Goal: Task Accomplishment & Management: Complete application form

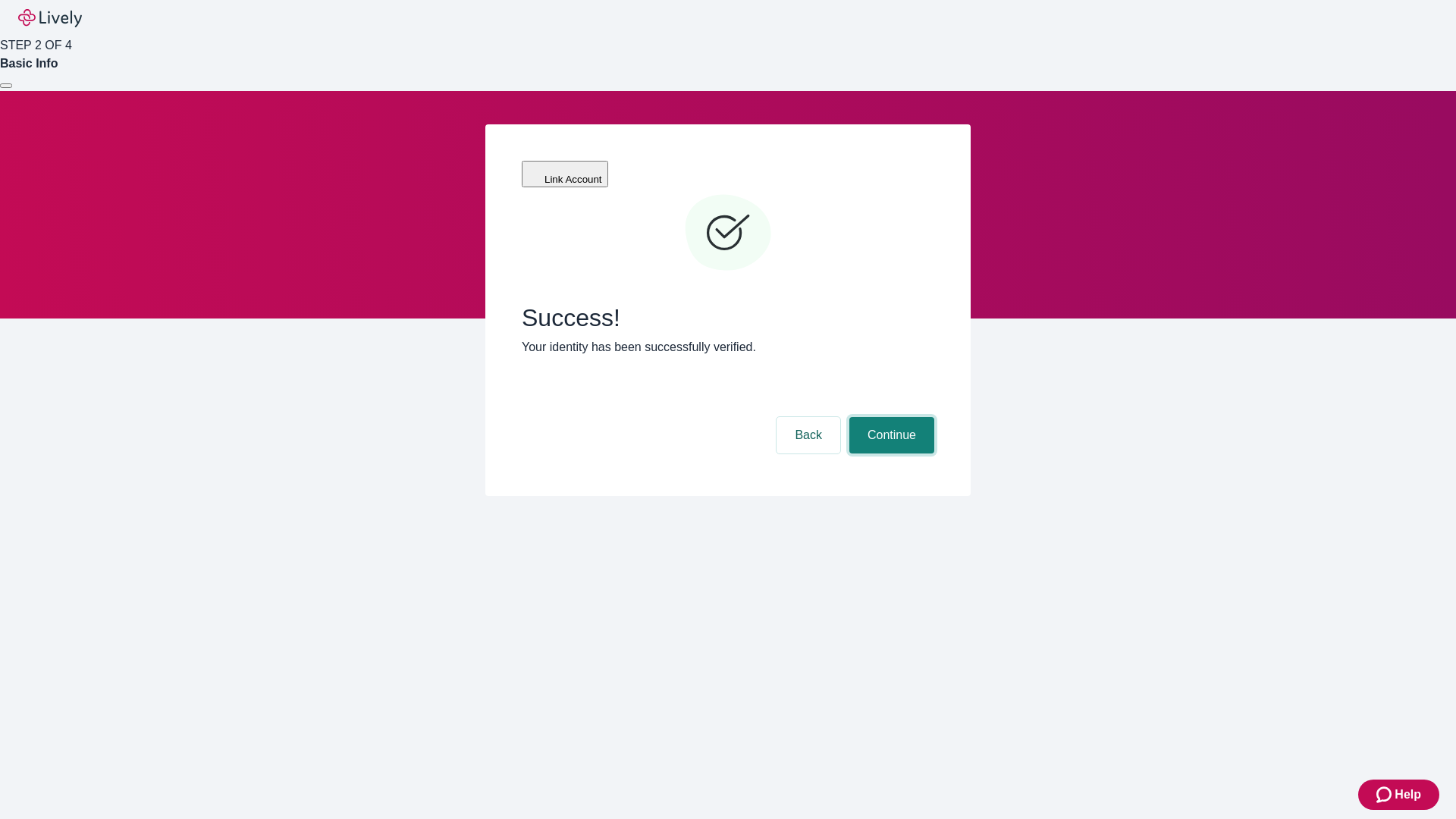
click at [889, 417] on button "Continue" at bounding box center [892, 435] width 85 height 36
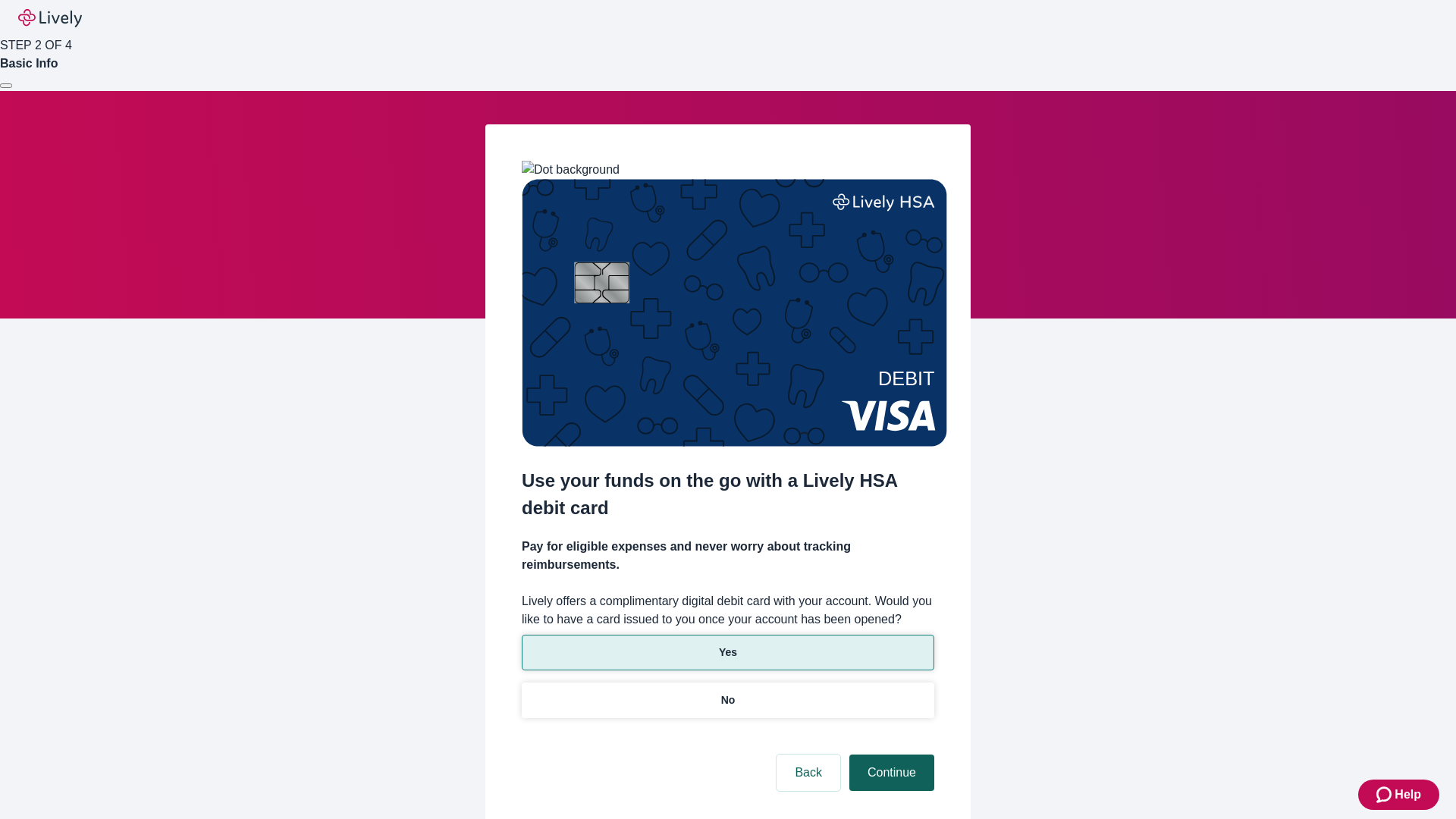
click at [727, 692] on p "No" at bounding box center [728, 699] width 15 height 16
click at [889, 754] on button "Continue" at bounding box center [892, 772] width 85 height 36
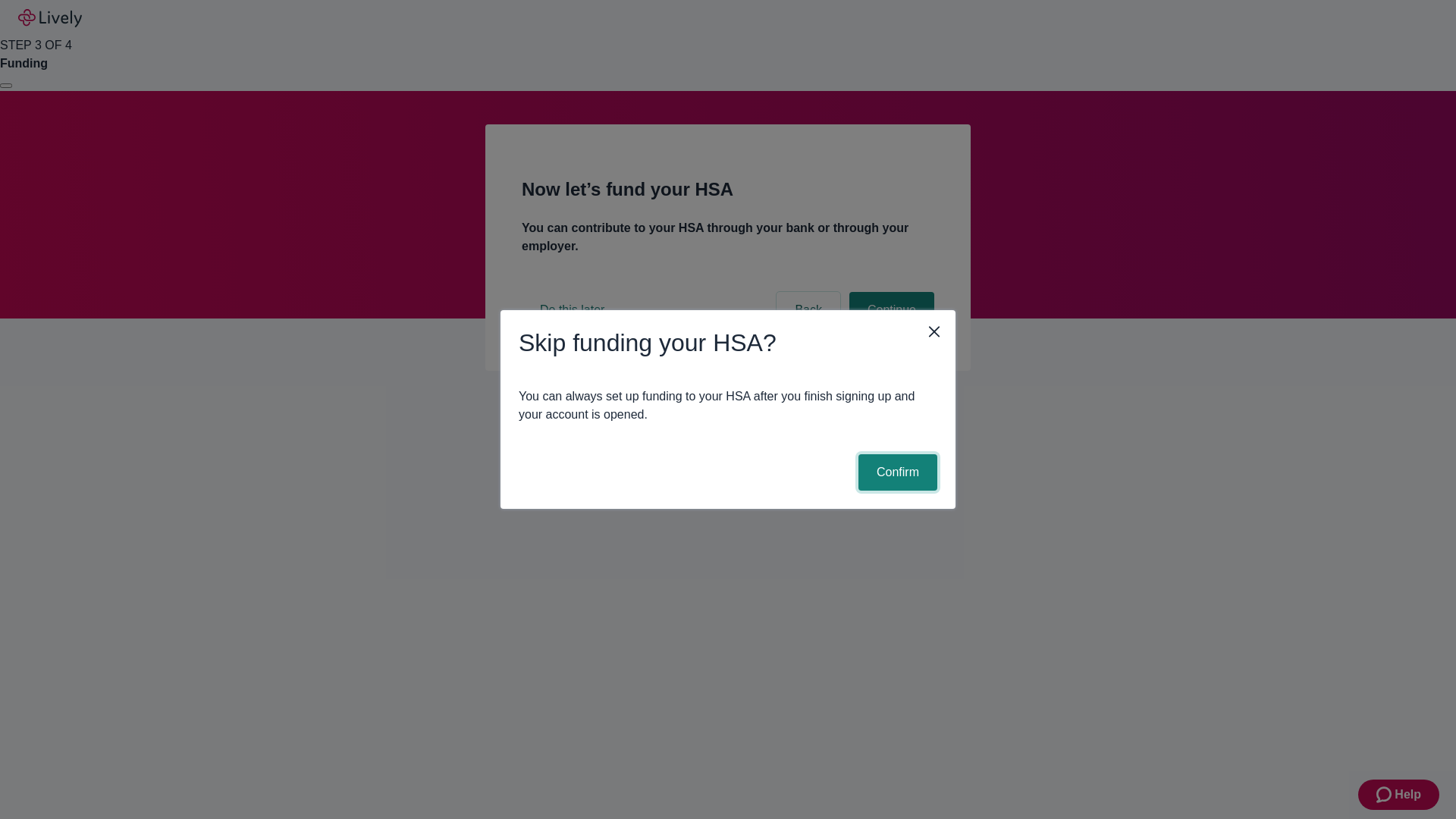
click at [896, 472] on button "Confirm" at bounding box center [897, 472] width 79 height 36
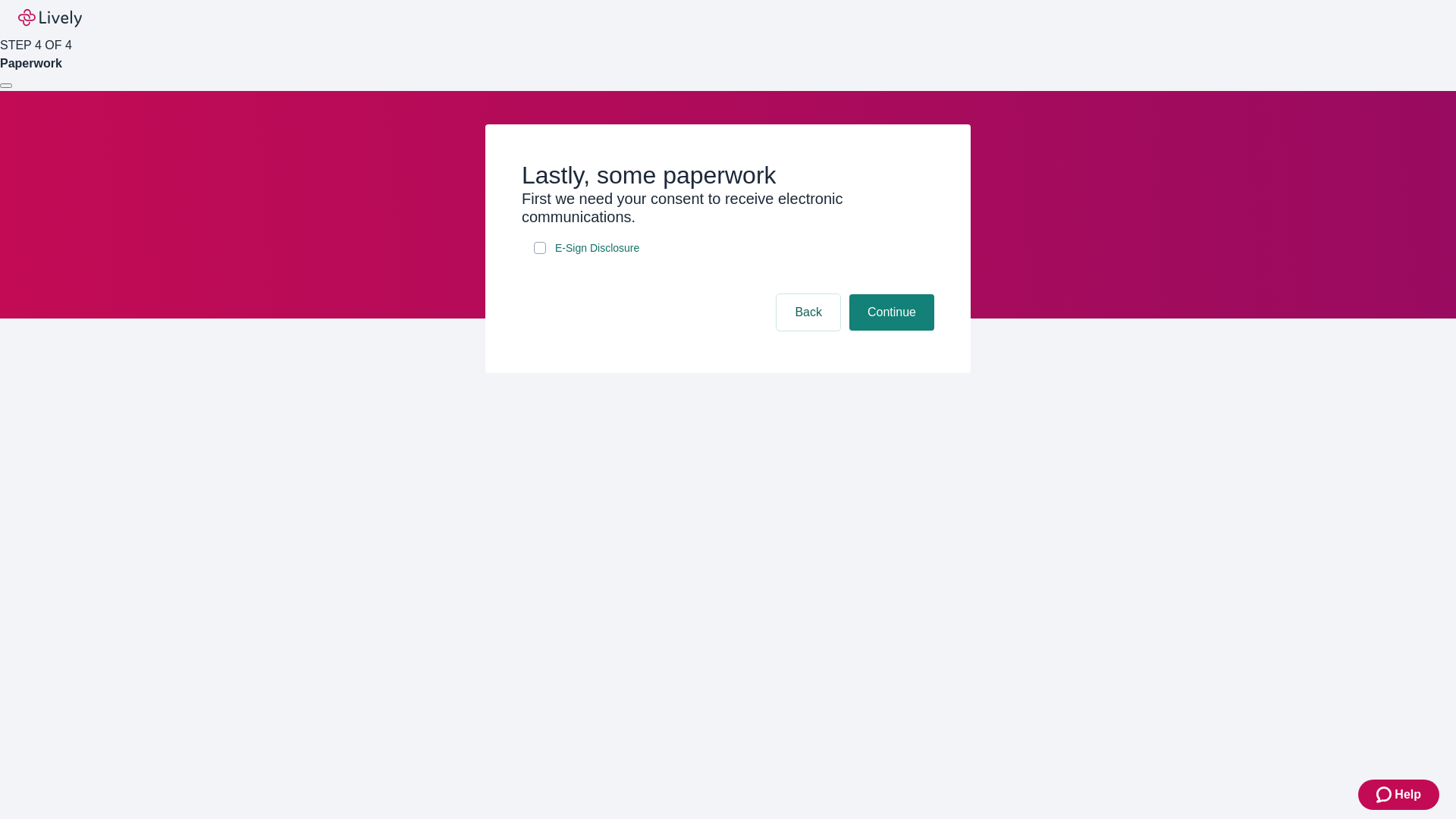
click at [540, 254] on input "E-Sign Disclosure" at bounding box center [539, 247] width 12 height 12
checkbox input "true"
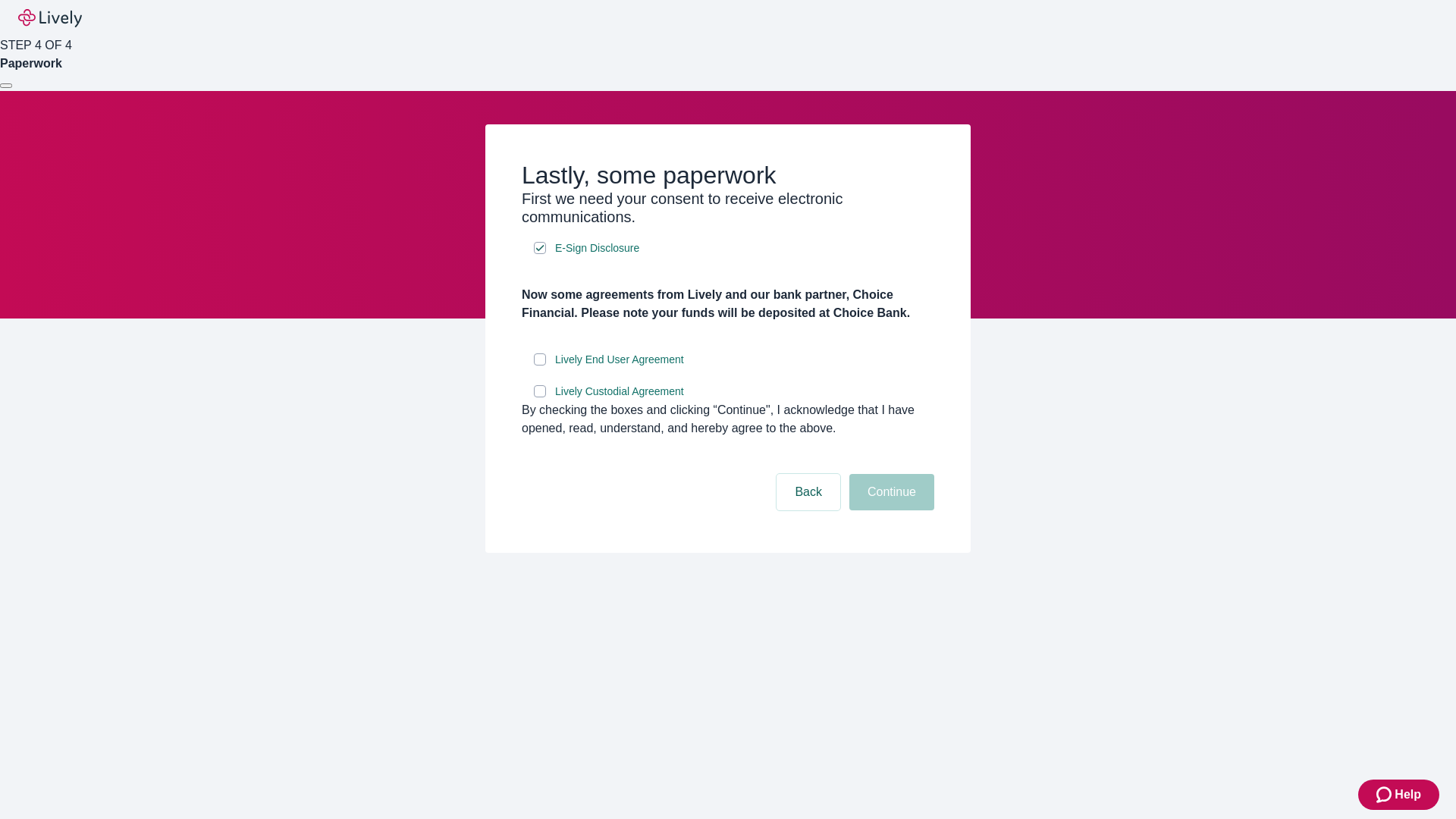
click at [540, 366] on input "Lively End User Agreement" at bounding box center [539, 359] width 12 height 12
checkbox input "true"
click at [540, 397] on input "Lively Custodial Agreement" at bounding box center [539, 391] width 12 height 12
checkbox input "true"
click at [889, 510] on button "Continue" at bounding box center [892, 492] width 85 height 36
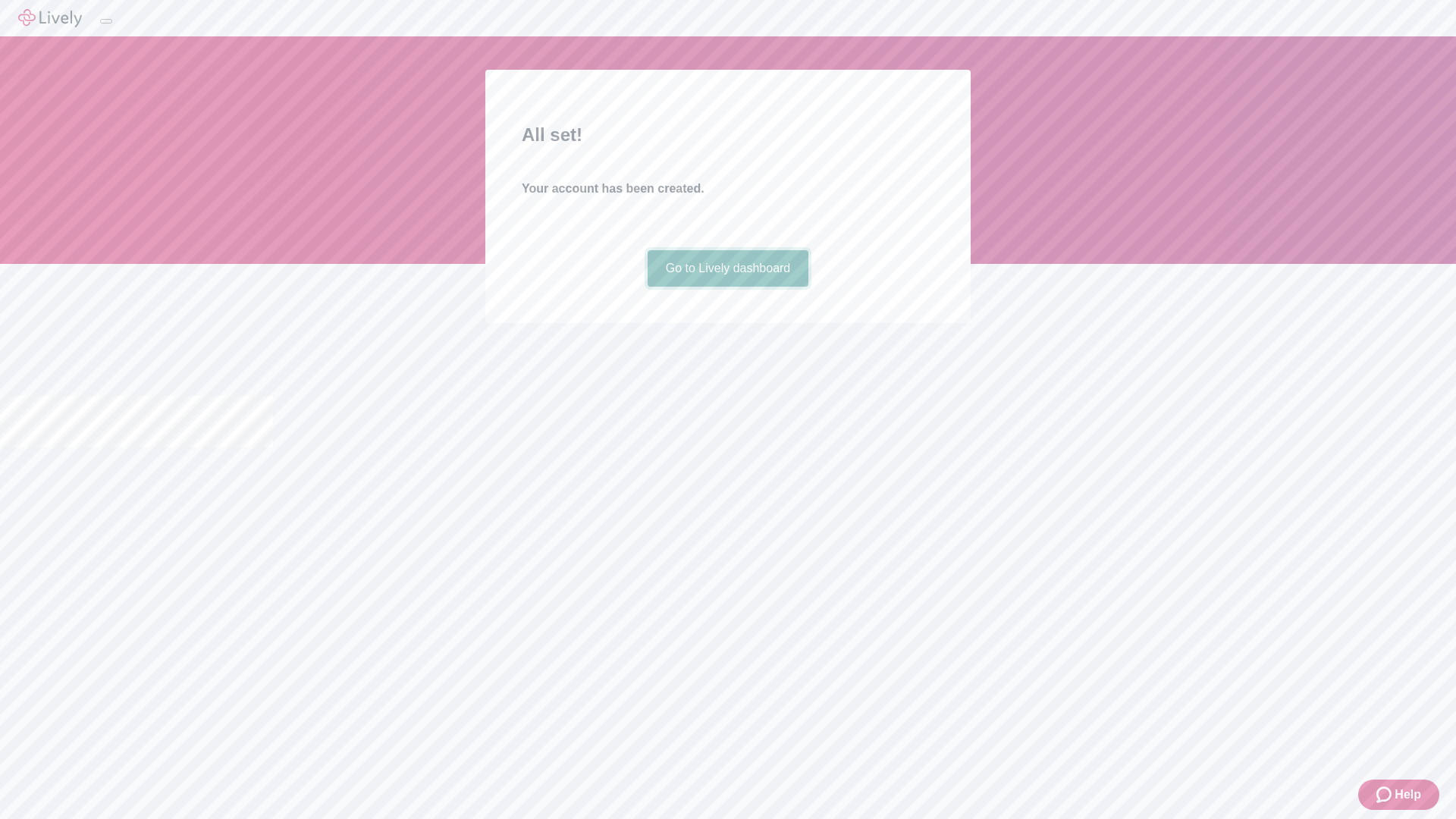
click at [727, 286] on link "Go to Lively dashboard" at bounding box center [728, 268] width 161 height 36
